Goal: Navigation & Orientation: Find specific page/section

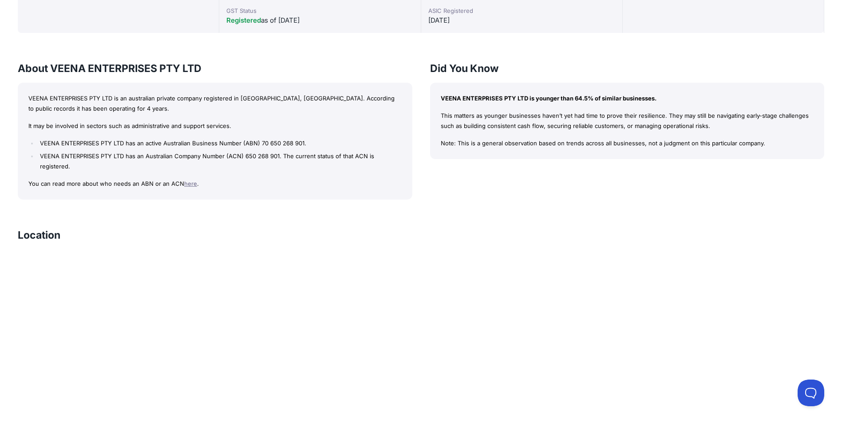
scroll to position [716, 0]
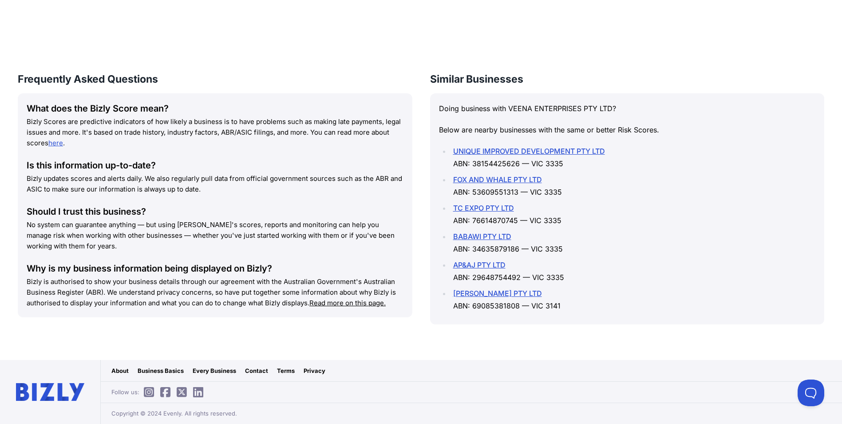
click at [487, 262] on link "AP&AJ PTY LTD" at bounding box center [479, 264] width 52 height 9
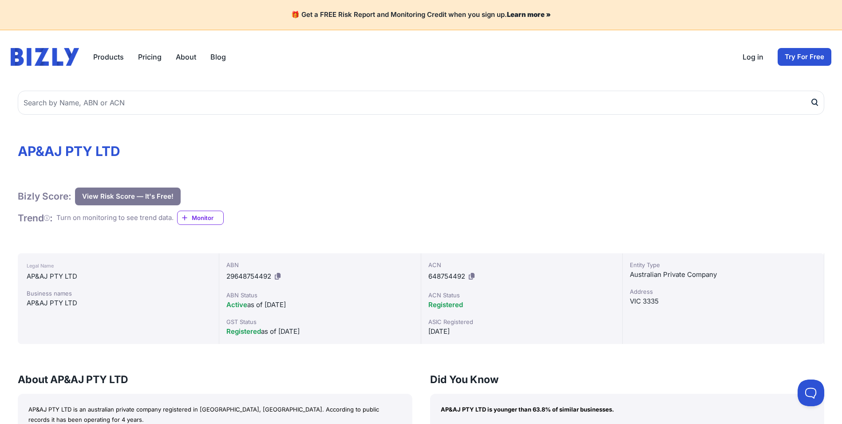
click at [188, 53] on link "About" at bounding box center [186, 57] width 20 height 11
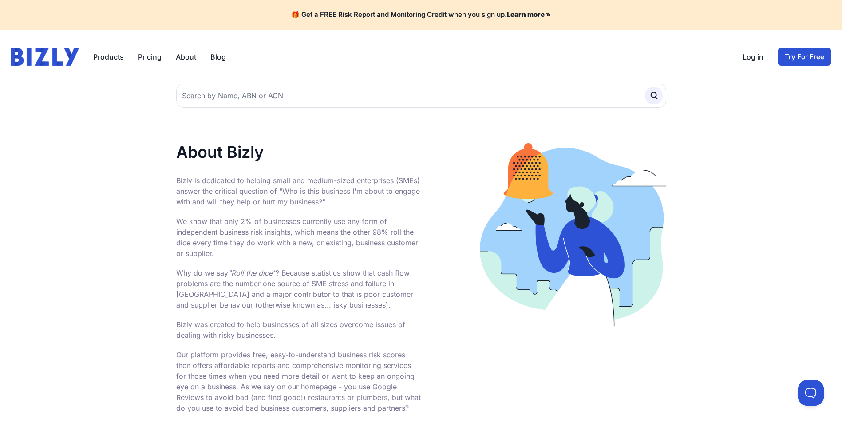
drag, startPoint x: 0, startPoint y: 0, endPoint x: 224, endPoint y: 55, distance: 230.8
click at [224, 55] on link "Blog" at bounding box center [218, 57] width 16 height 11
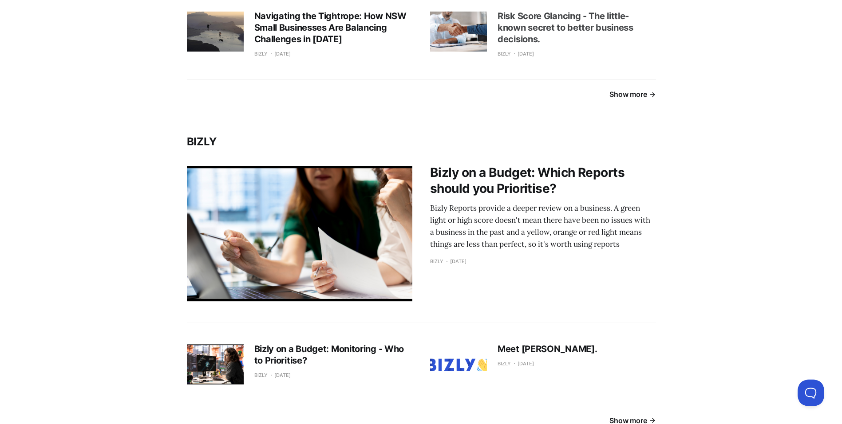
scroll to position [1332, 0]
